Goal: Task Accomplishment & Management: Manage account settings

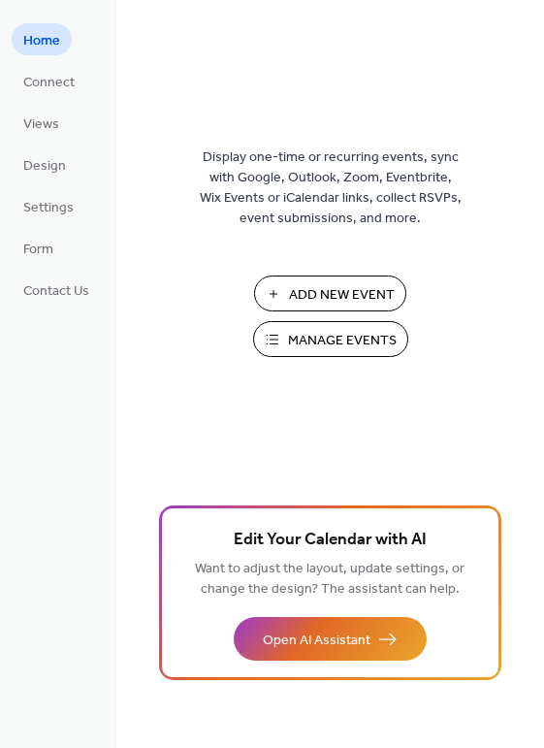
click at [342, 336] on span "Manage Events" at bounding box center [342, 341] width 109 height 20
click at [294, 342] on span "Manage Events" at bounding box center [342, 341] width 109 height 20
click at [365, 338] on span "Manage Events" at bounding box center [342, 341] width 109 height 20
click at [293, 338] on span "Manage Events" at bounding box center [342, 341] width 109 height 20
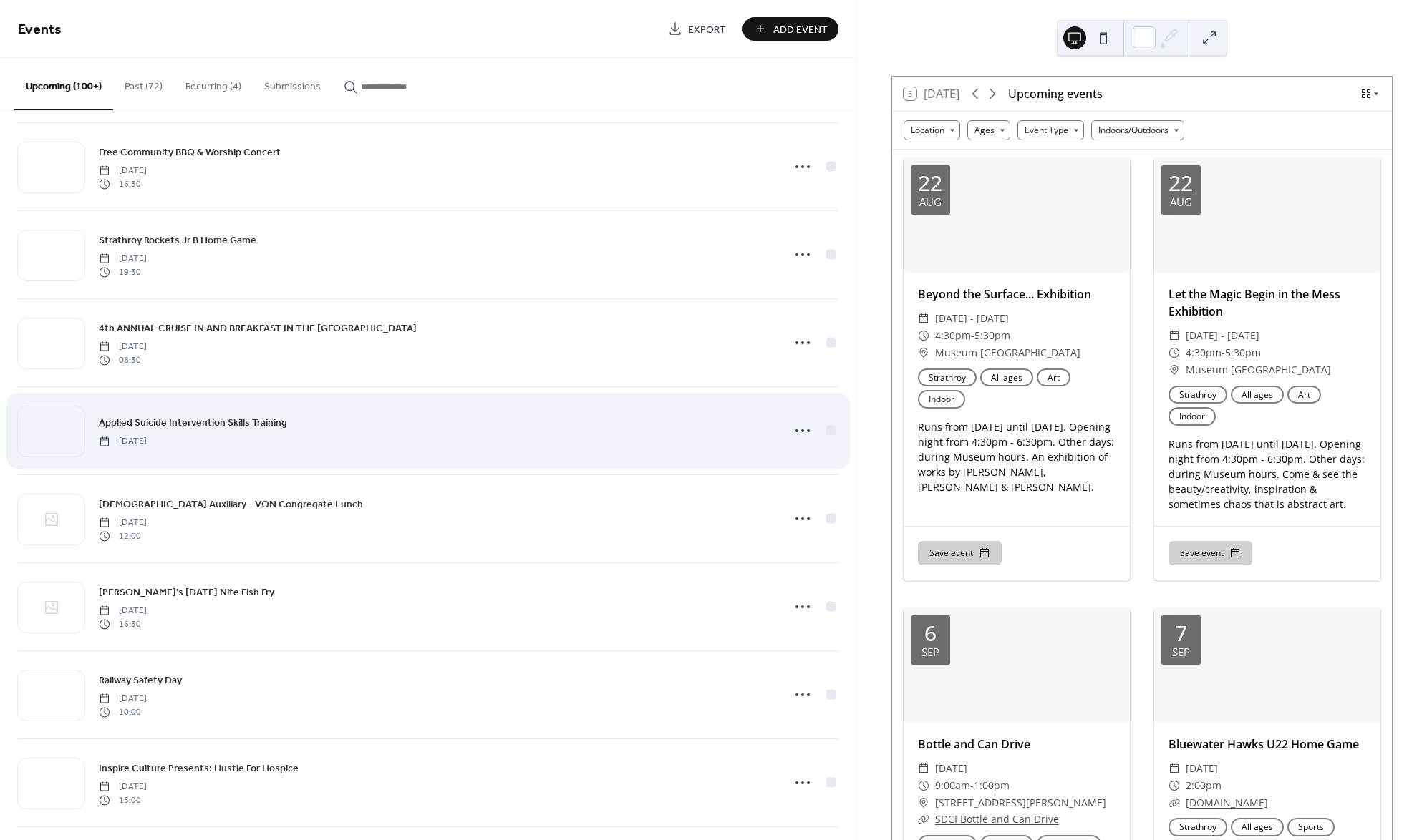
scroll to position [628, 0]
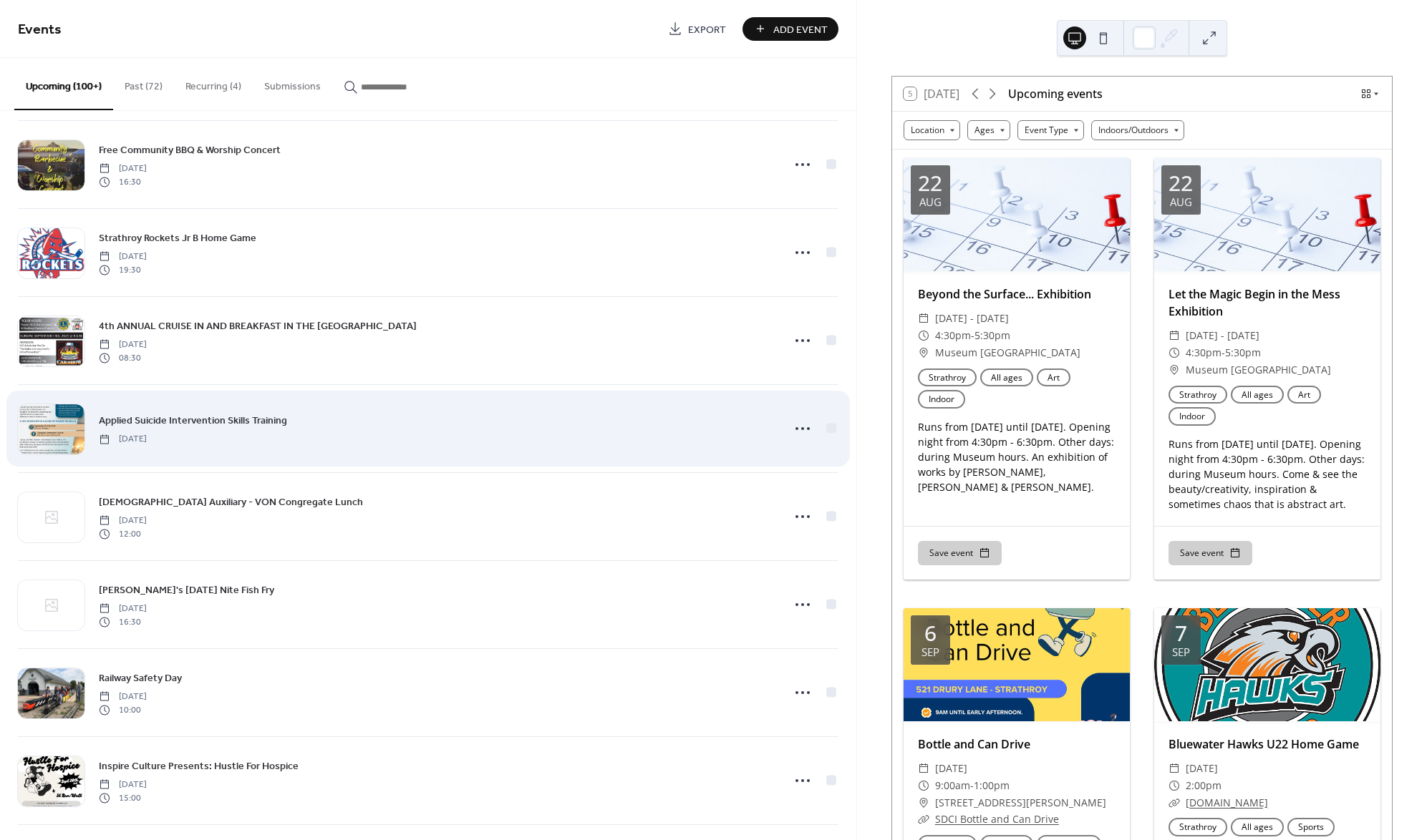
click at [253, 415] on span "Applied Suicide Intervention Skills Training" at bounding box center [193, 421] width 188 height 15
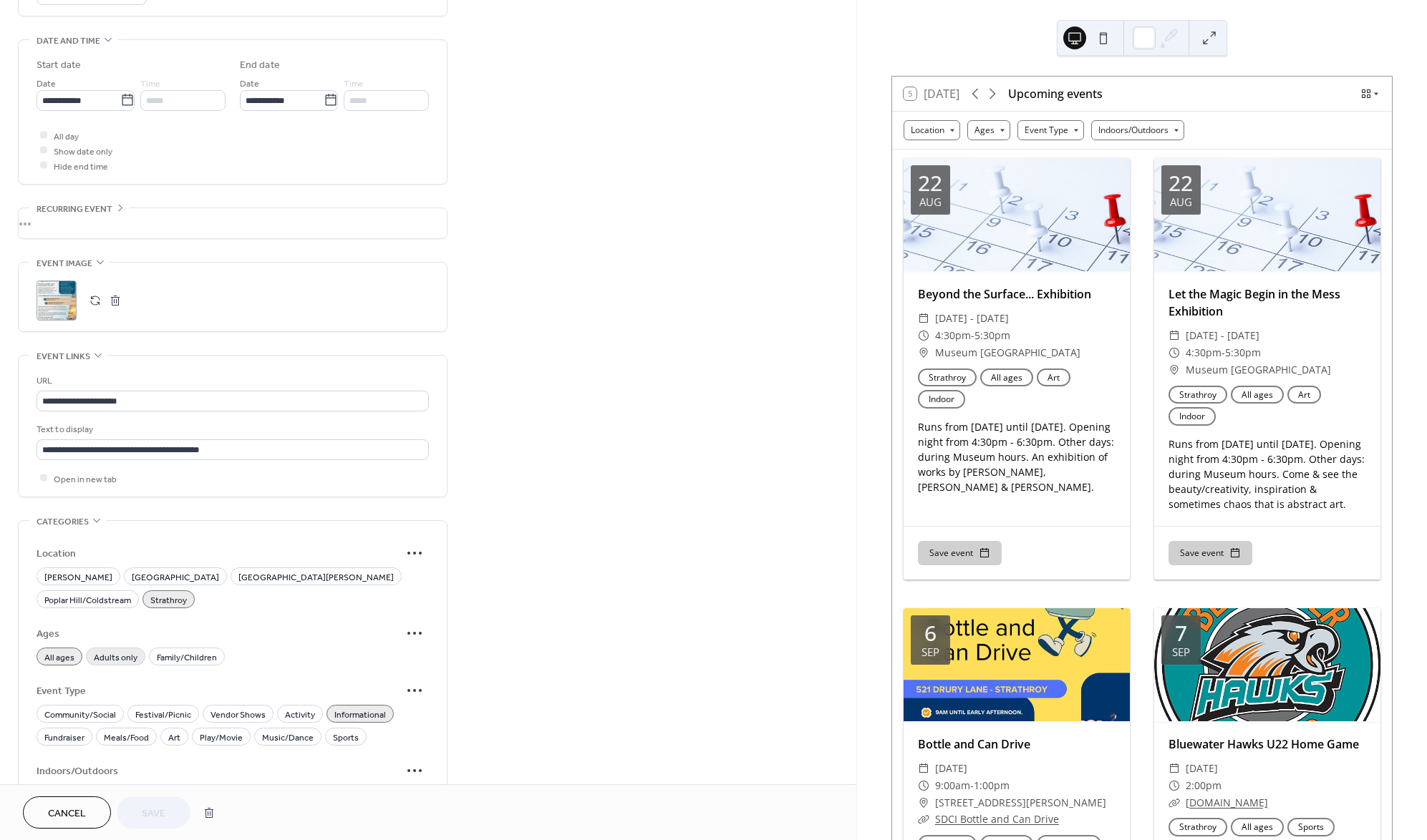
scroll to position [519, 0]
click at [114, 648] on span "Adults only" at bounding box center [115, 656] width 44 height 15
click at [61, 648] on span "All ages" at bounding box center [59, 656] width 30 height 15
click at [162, 806] on span "Save" at bounding box center [153, 813] width 24 height 15
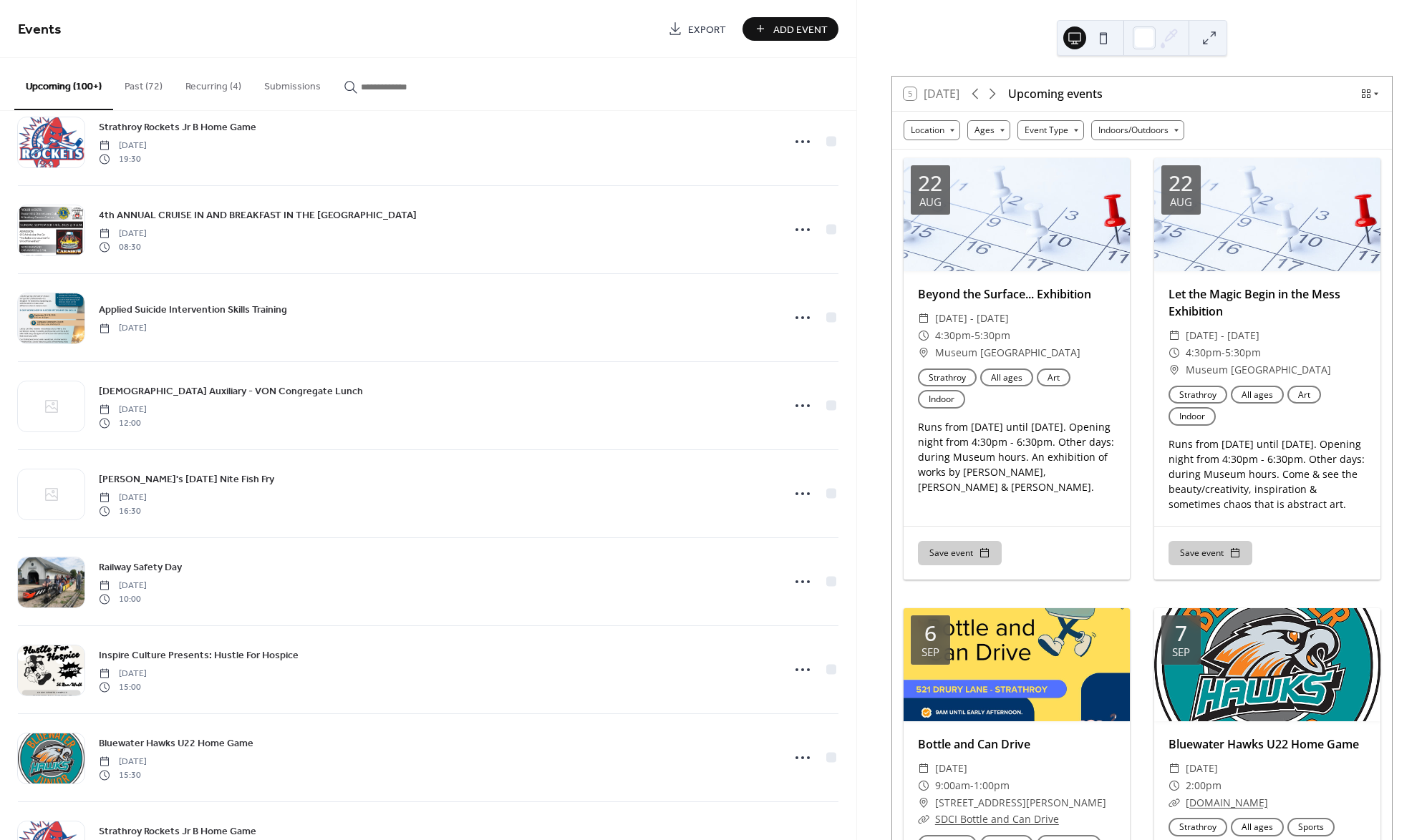
scroll to position [771, 0]
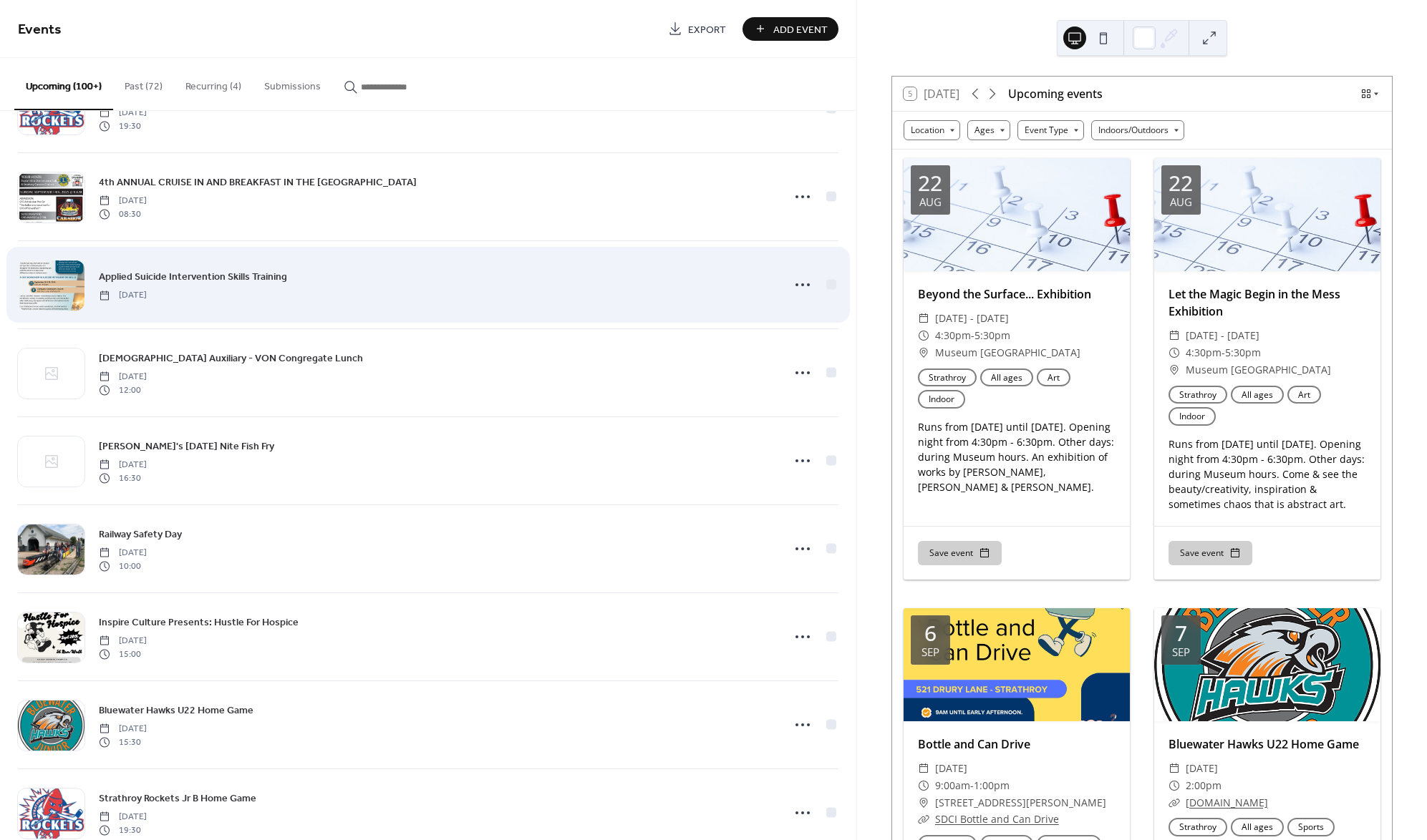
click at [64, 298] on div at bounding box center [51, 285] width 66 height 50
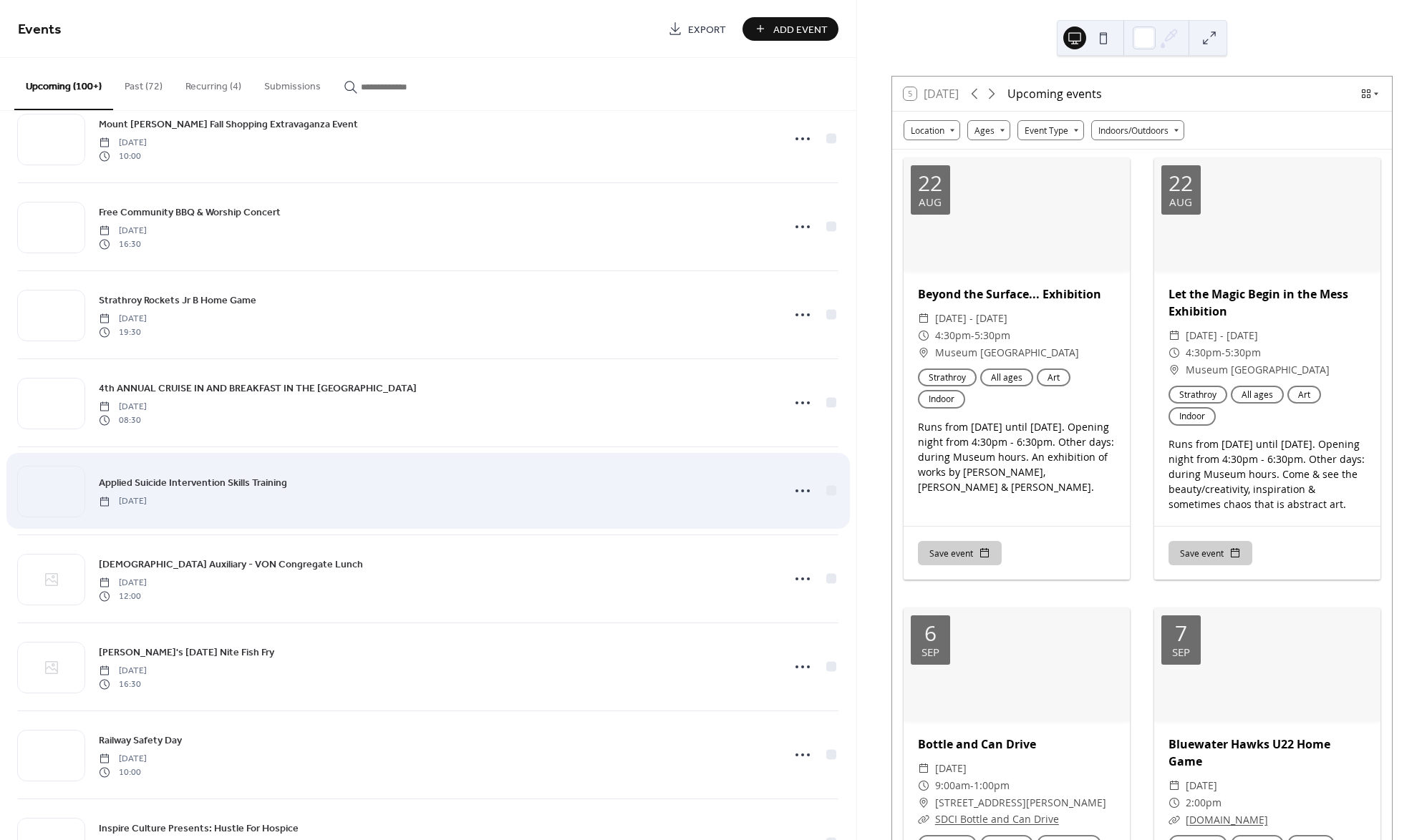
scroll to position [567, 0]
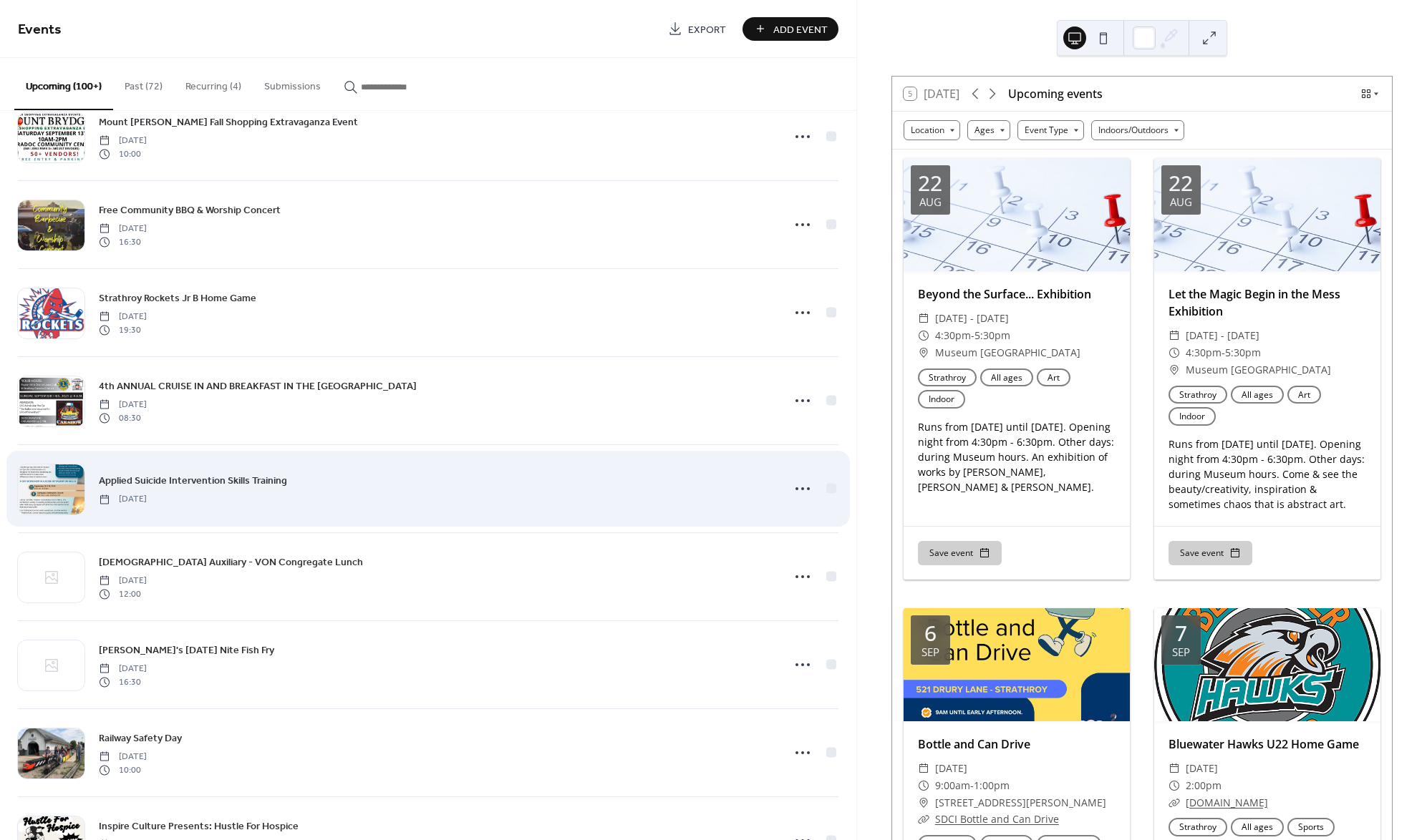
click at [259, 477] on span "Applied Suicide Intervention Skills Training" at bounding box center [193, 481] width 188 height 15
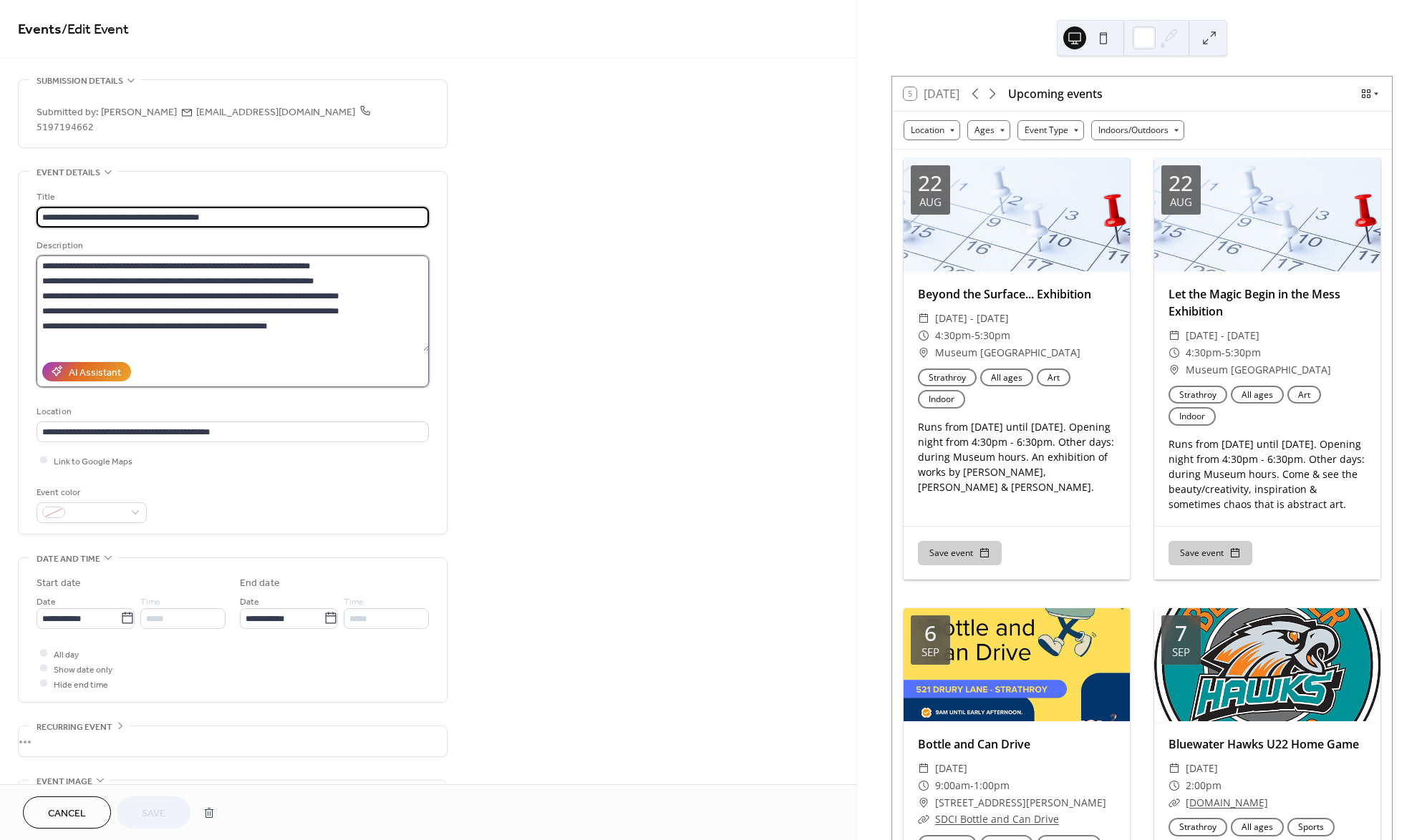
click at [331, 311] on textarea at bounding box center [232, 303] width 393 height 96
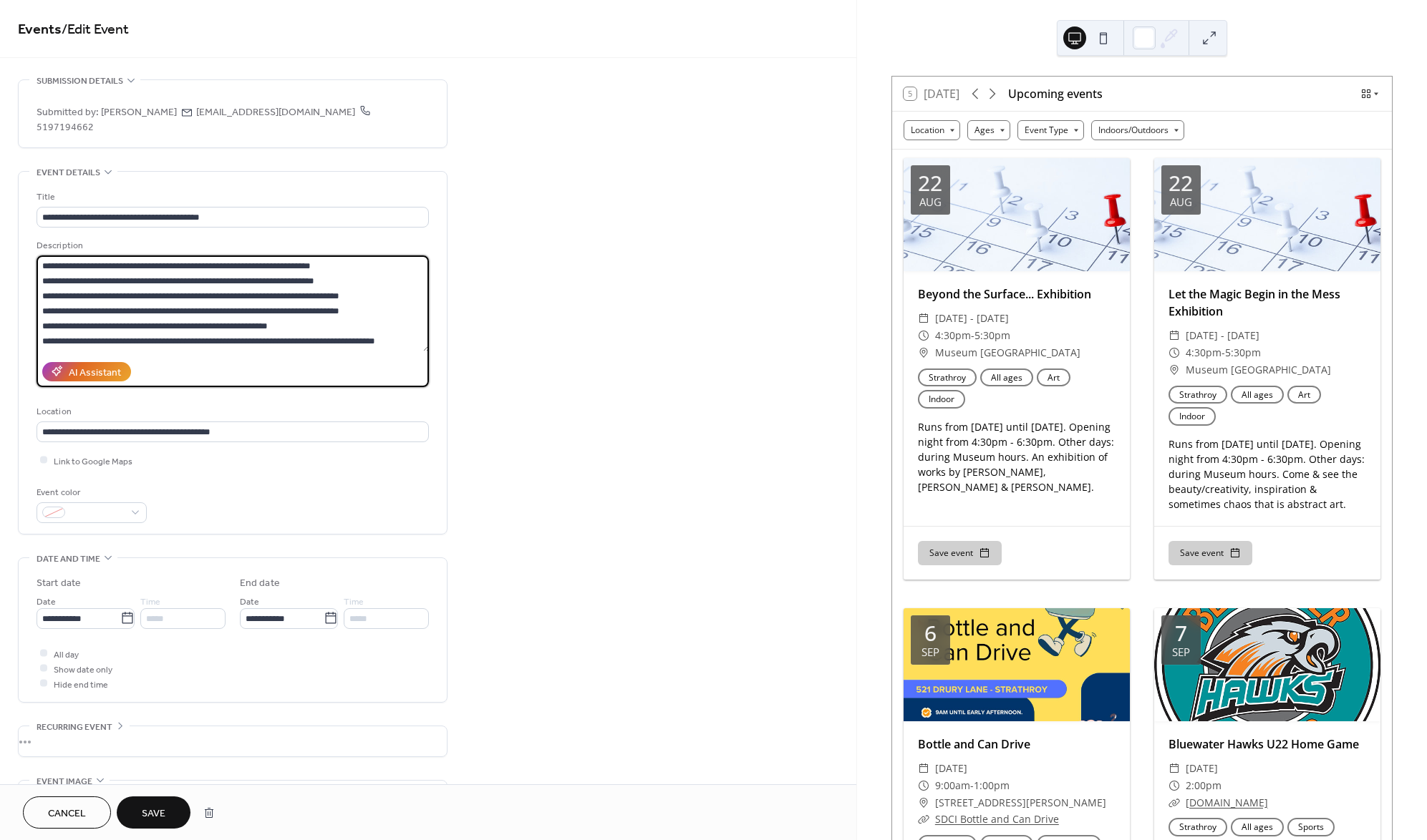
scroll to position [13, 0]
type textarea "**********"
drag, startPoint x: 296, startPoint y: 312, endPoint x: 400, endPoint y: 317, distance: 104.1
click at [400, 317] on textarea at bounding box center [232, 303] width 393 height 96
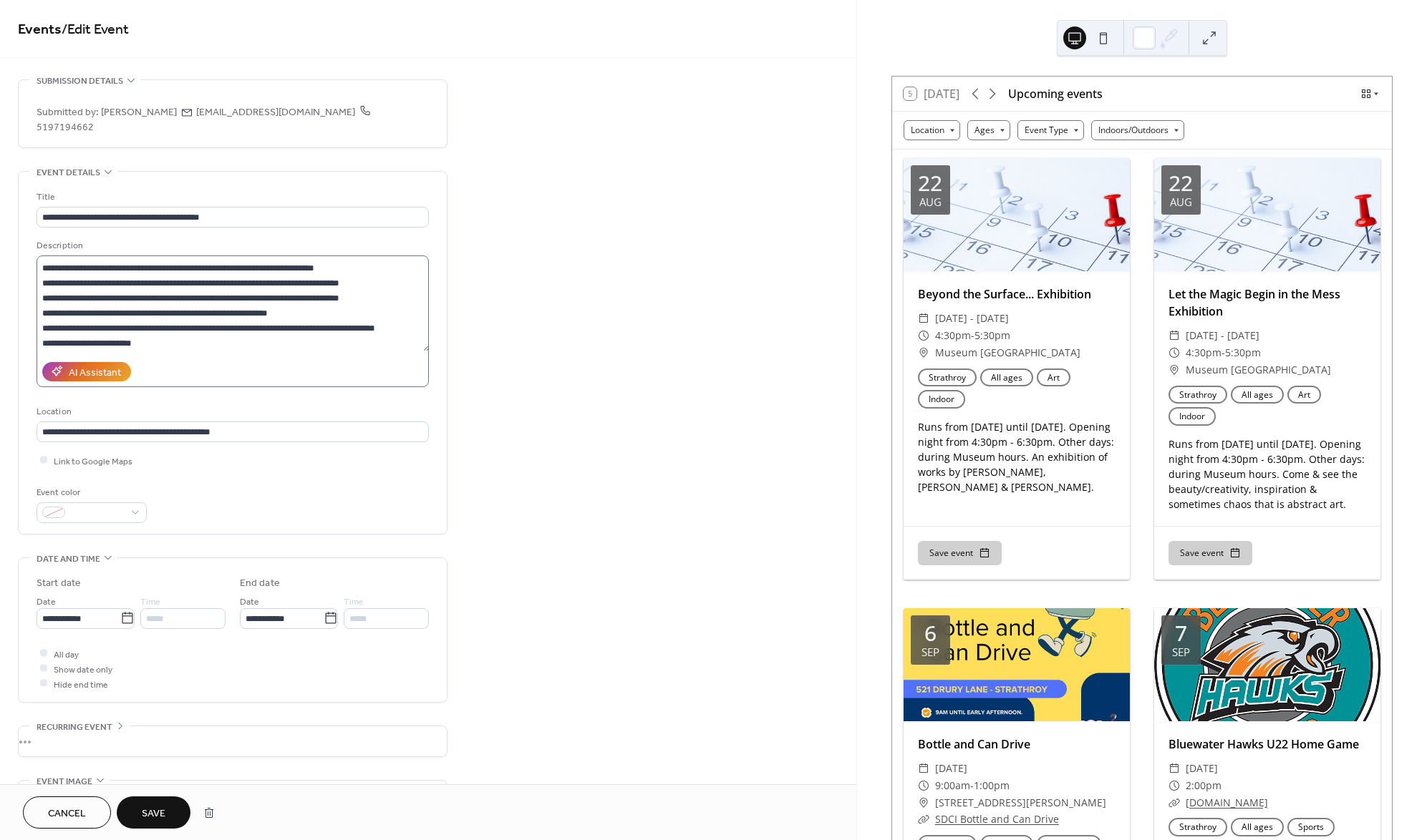
scroll to position [0, 0]
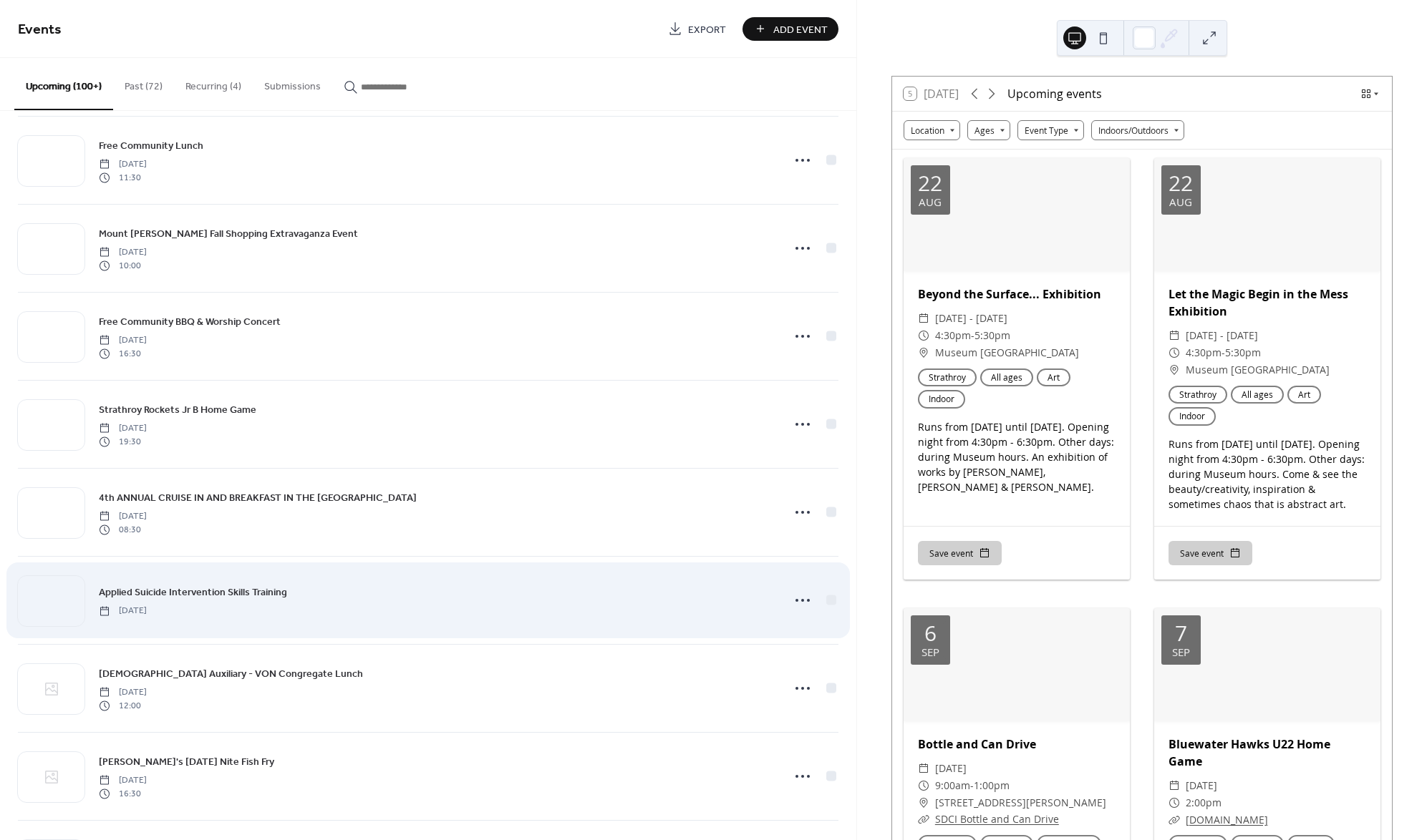
scroll to position [458, 0]
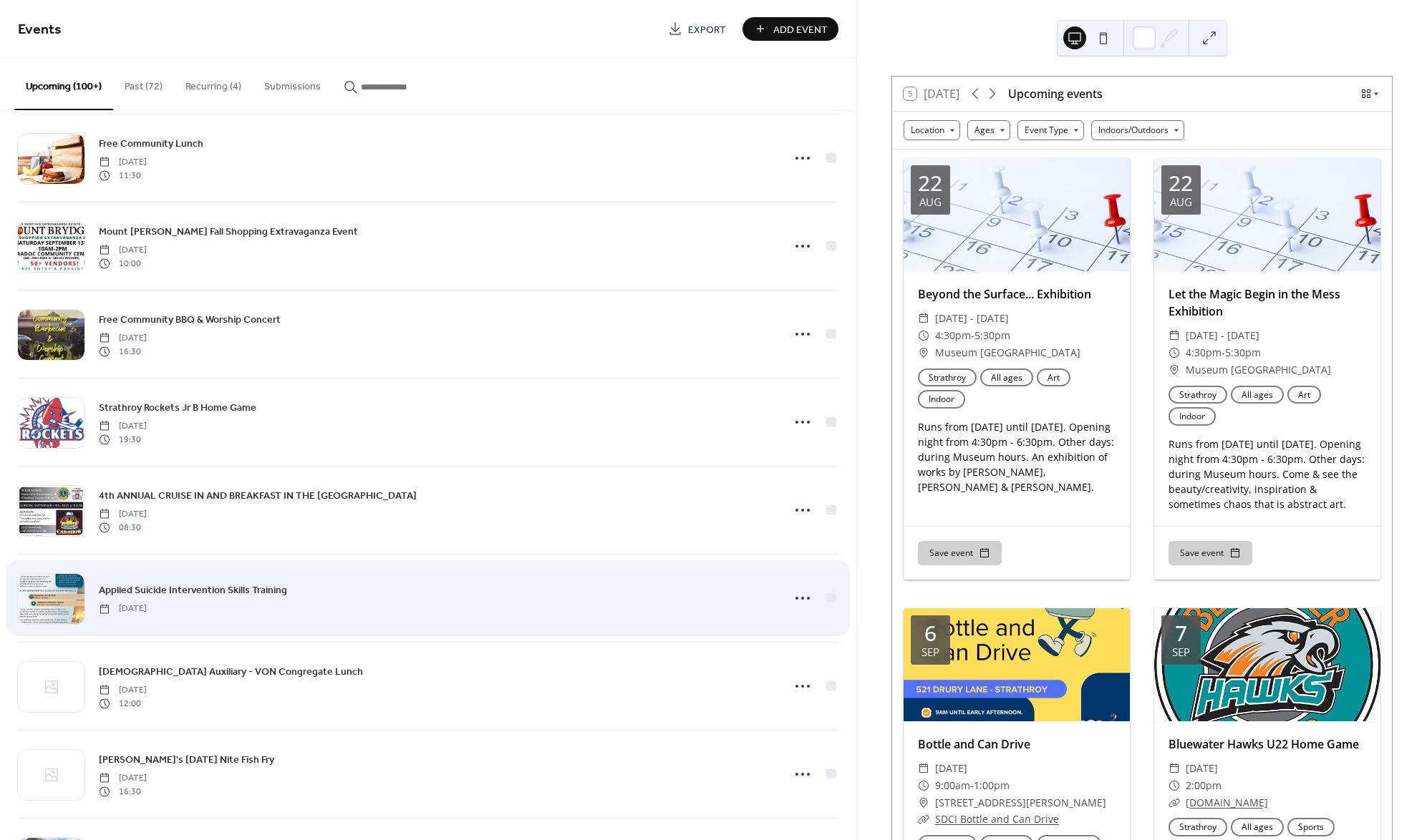
click at [241, 586] on span "Applied Suicide Intervention Skills Training" at bounding box center [193, 591] width 188 height 15
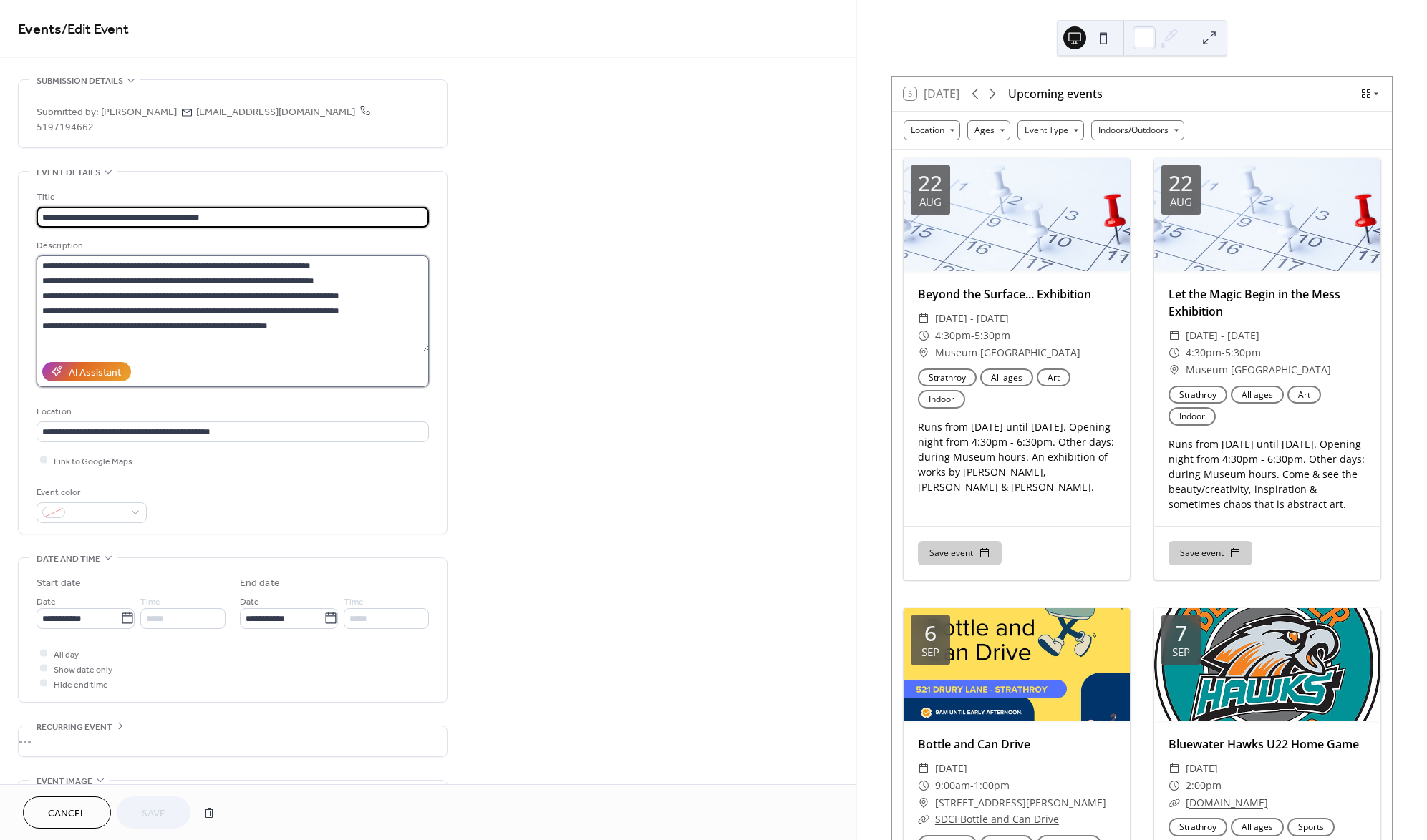
click at [335, 319] on textarea at bounding box center [232, 303] width 393 height 96
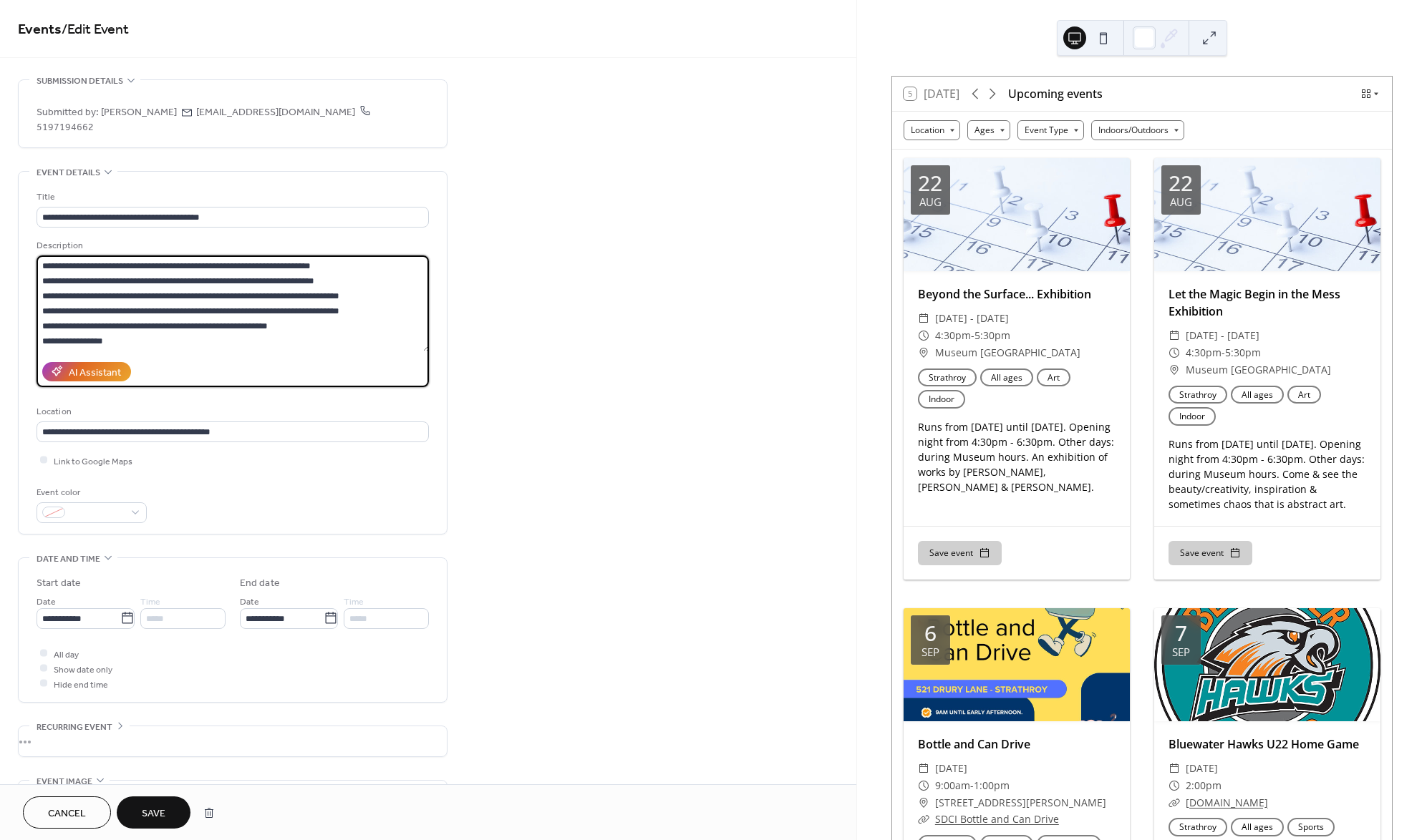
scroll to position [13, 0]
paste textarea "**********"
type textarea "**********"
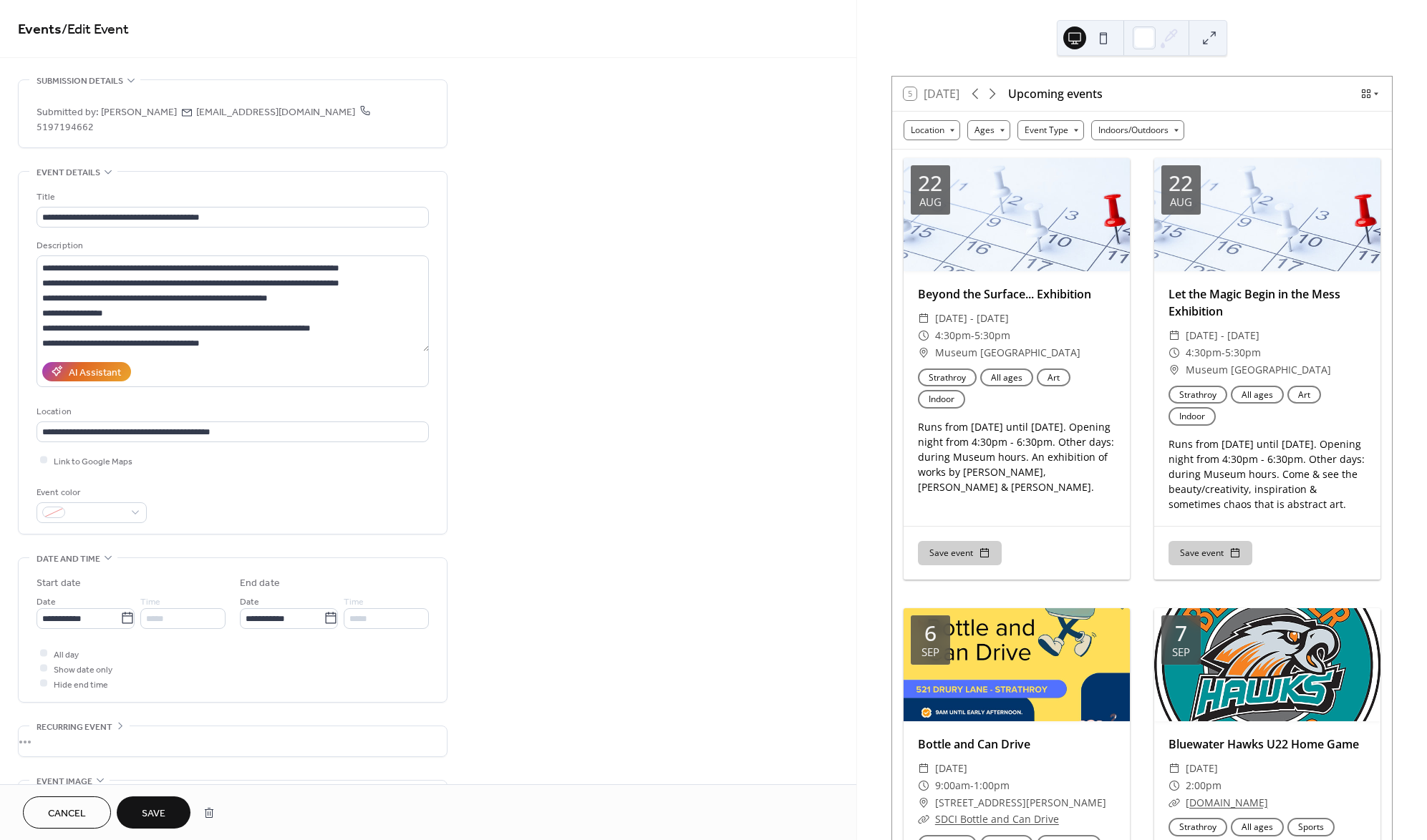
click at [160, 816] on span "Save" at bounding box center [153, 813] width 24 height 15
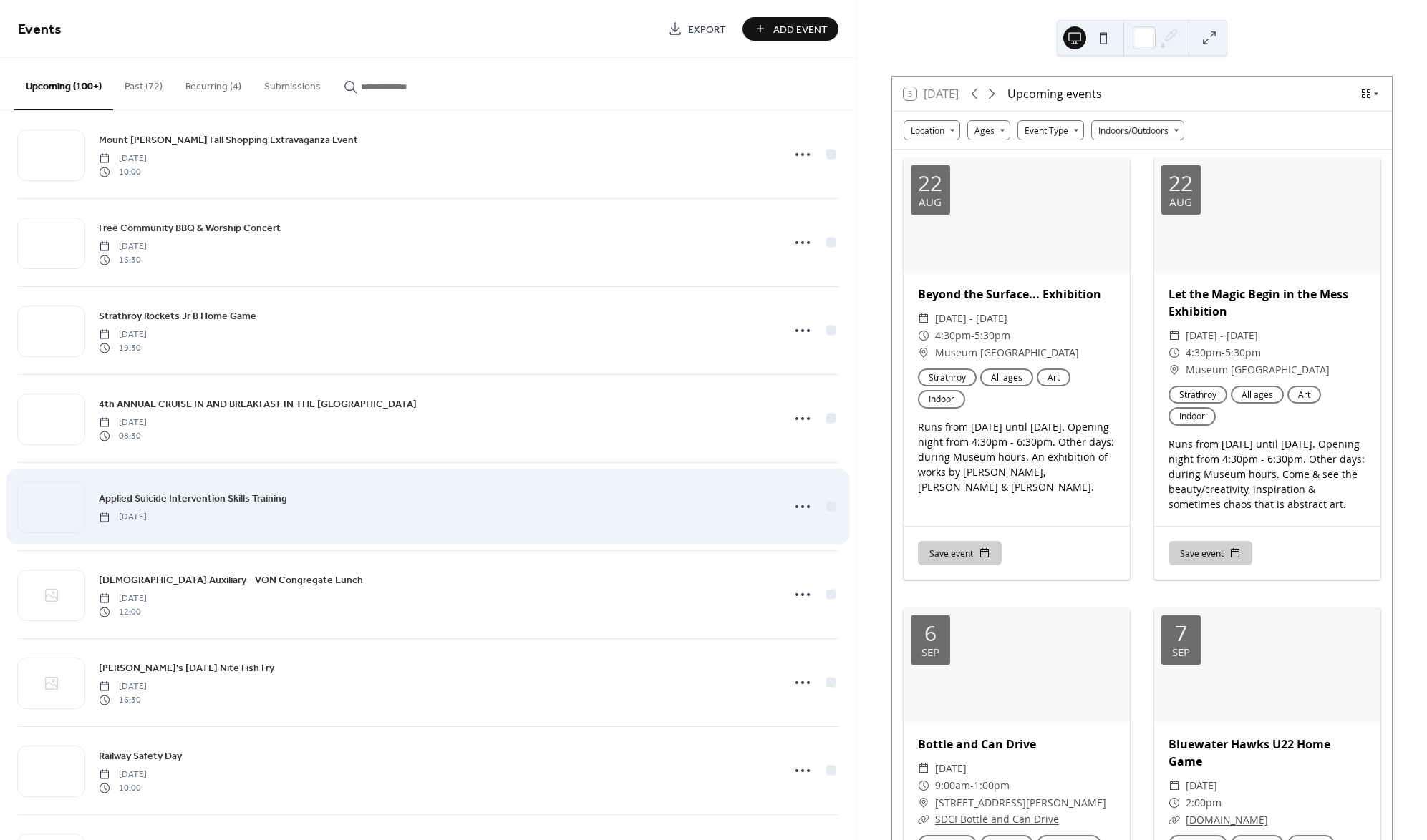
scroll to position [556, 0]
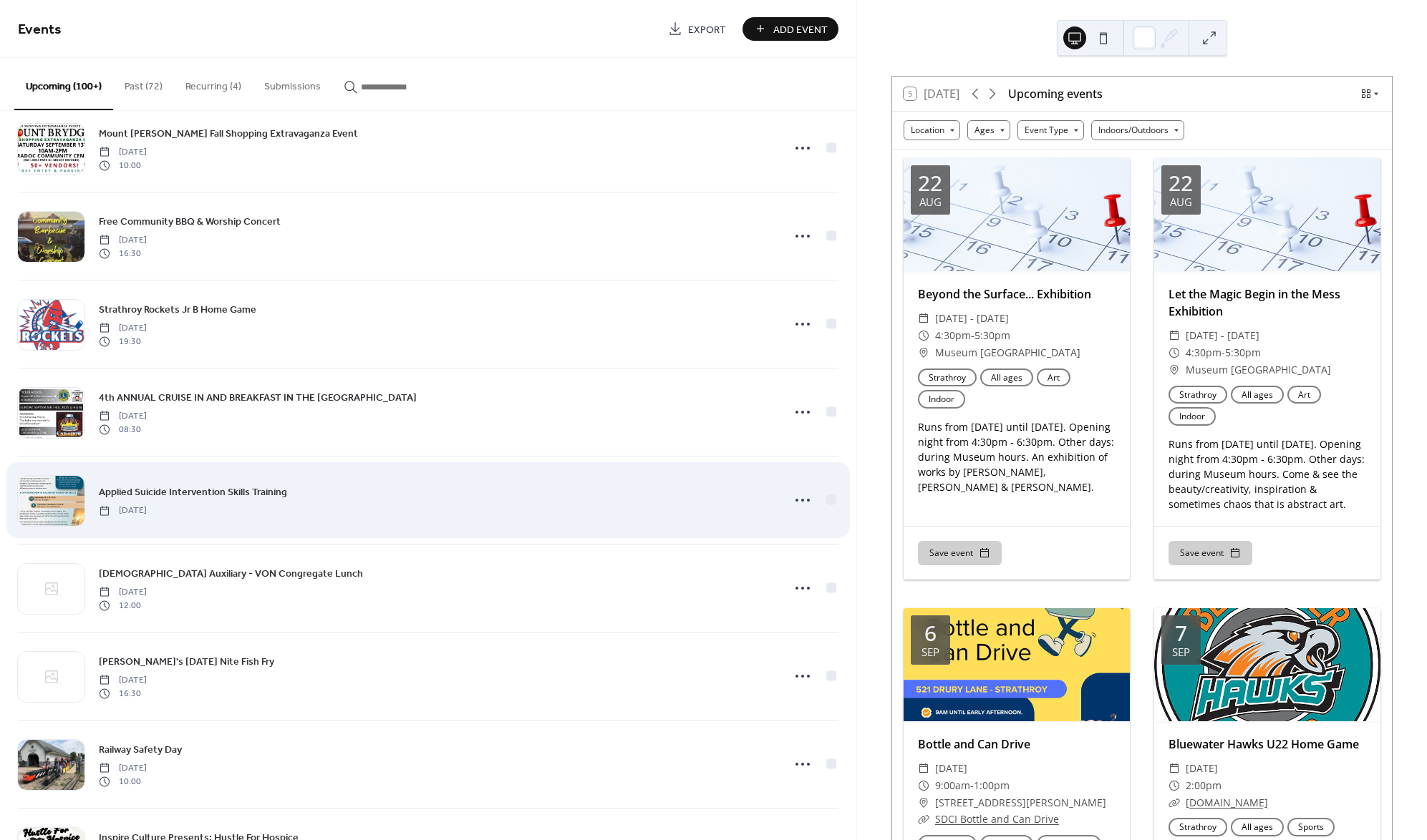
click at [262, 488] on span "Applied Suicide Intervention Skills Training" at bounding box center [193, 493] width 188 height 15
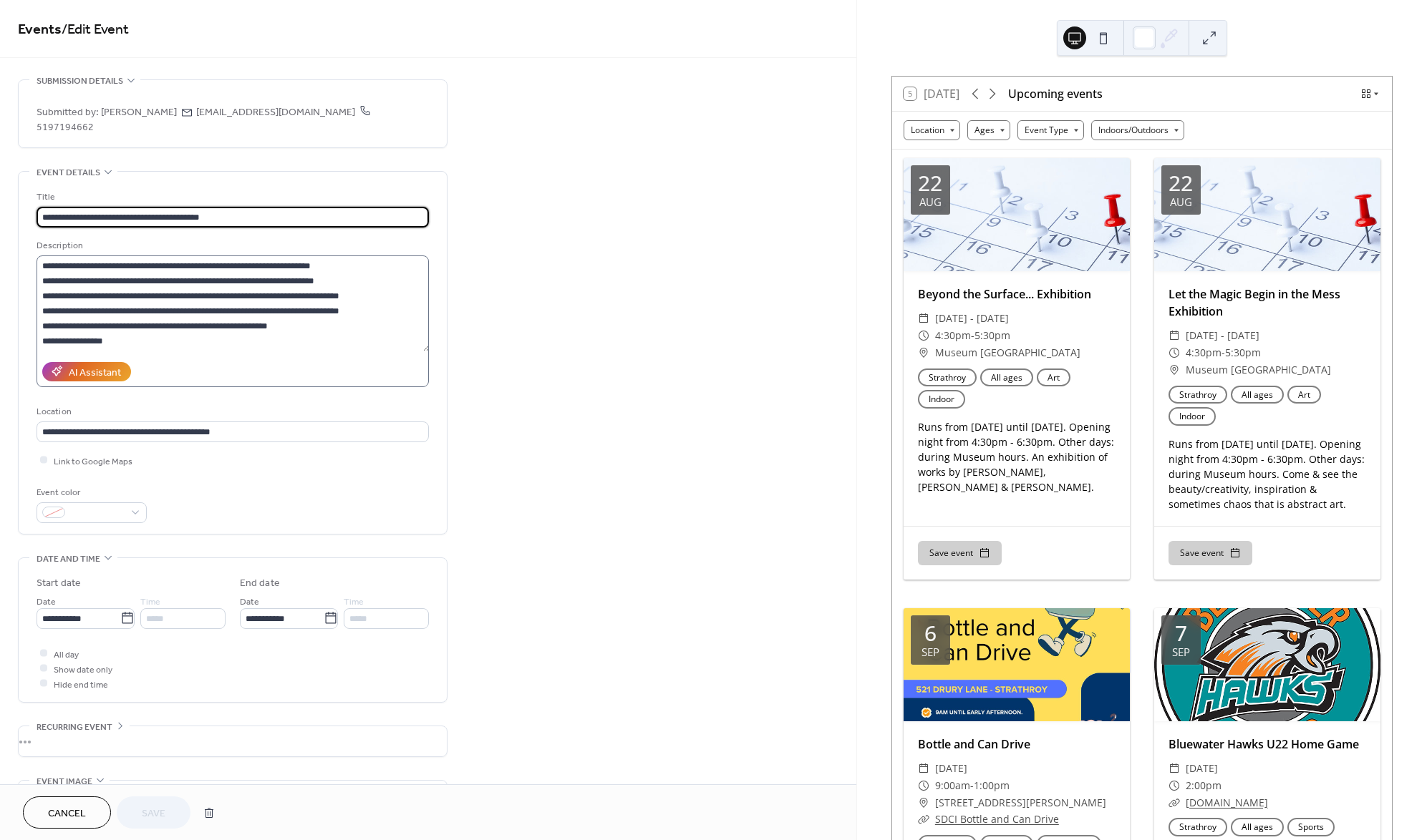
scroll to position [41, 0]
